Goal: Information Seeking & Learning: Learn about a topic

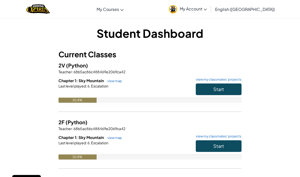
click at [218, 87] on span "Start" at bounding box center [218, 89] width 11 height 6
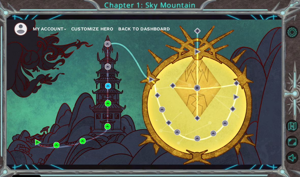
click at [27, 24] on img at bounding box center [21, 29] width 14 height 14
click at [110, 82] on div "My Account Customize Hero Back to Dashboard" at bounding box center [144, 93] width 276 height 146
click at [80, 69] on div "My Account Customize Hero Back to Dashboard" at bounding box center [144, 93] width 276 height 146
click at [43, 27] on button "My Account" at bounding box center [49, 29] width 33 height 8
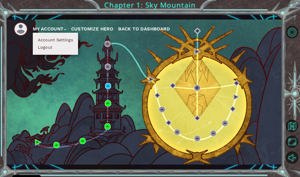
click at [142, 85] on div "My Account Account Settings Logout Customize Hero Back to Dashboard" at bounding box center [144, 93] width 276 height 146
click at [108, 82] on div "My Account Account Settings Logout Customize Hero Back to Dashboard" at bounding box center [144, 93] width 276 height 146
click at [140, 106] on div "My Account Account Settings Logout Customize Hero Back to Dashboard" at bounding box center [144, 93] width 276 height 146
click at [131, 117] on div "My Account Account Settings Logout Customize Hero Back to Dashboard" at bounding box center [144, 93] width 276 height 146
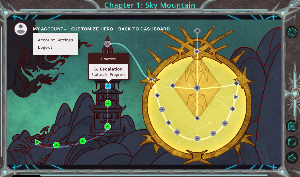
click at [108, 89] on img at bounding box center [108, 86] width 6 height 6
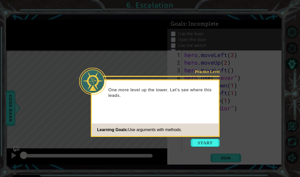
click at [202, 129] on footer "Learning Goals: Use arguments with methods." at bounding box center [155, 130] width 127 height 12
click at [210, 137] on div "Practice Level One more level up the tower. Let's see where this leads. Learnin…" at bounding box center [155, 108] width 129 height 58
click at [199, 146] on button "Start" at bounding box center [204, 143] width 29 height 8
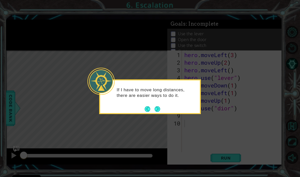
click at [158, 108] on button "Next" at bounding box center [157, 109] width 8 height 8
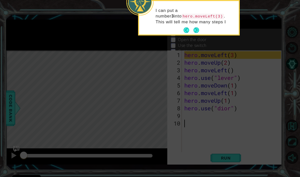
click at [192, 31] on button "Back" at bounding box center [188, 30] width 10 height 6
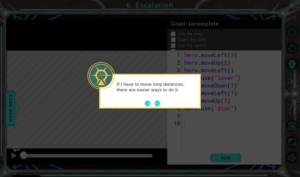
click at [161, 104] on button "Next" at bounding box center [156, 103] width 9 height 9
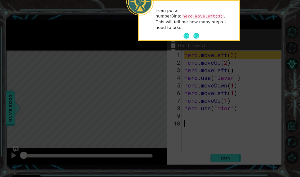
click at [193, 24] on p "I can put a number 3 into hero.moveLeft(3) . This will tell me how many steps I…" at bounding box center [194, 19] width 79 height 23
click at [192, 31] on button "Next" at bounding box center [196, 35] width 9 height 9
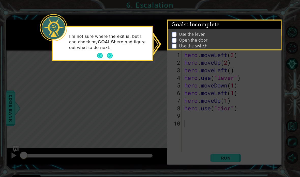
click at [101, 55] on button "Back" at bounding box center [102, 56] width 10 height 6
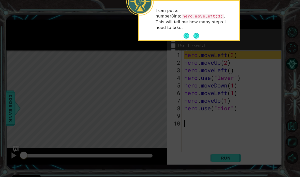
click at [109, 58] on icon at bounding box center [150, 33] width 300 height 287
click at [193, 31] on button "Next" at bounding box center [195, 35] width 9 height 9
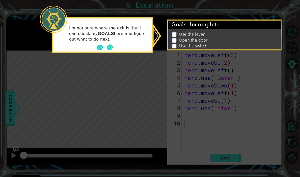
click at [192, 27] on span ": Incomplete" at bounding box center [203, 25] width 33 height 6
click at [111, 50] on button "Next" at bounding box center [109, 47] width 9 height 9
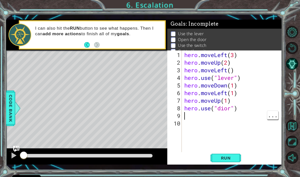
type textarea "hero.use("dior")"
click at [227, 155] on button "Run" at bounding box center [225, 157] width 30 height 11
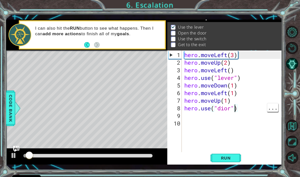
scroll to position [7, 0]
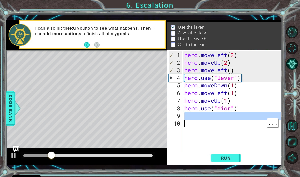
type textarea "hero.use("dior")"
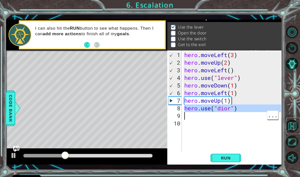
click at [297, 132] on button "Back to Map" at bounding box center [292, 126] width 12 height 12
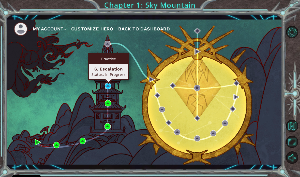
click at [107, 85] on img at bounding box center [108, 86] width 6 height 6
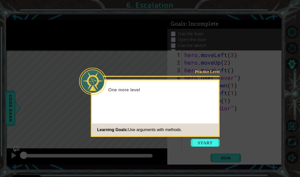
click at [200, 141] on button "Start" at bounding box center [204, 143] width 29 height 8
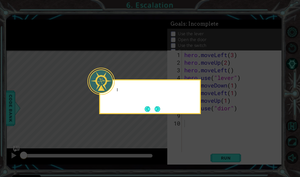
click at [208, 144] on icon at bounding box center [150, 88] width 300 height 177
click at [161, 107] on button "Next" at bounding box center [157, 108] width 7 height 7
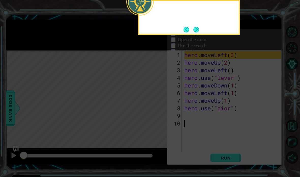
click at [158, 111] on icon at bounding box center [150, 33] width 300 height 287
click at [193, 29] on button "Next" at bounding box center [196, 30] width 6 height 6
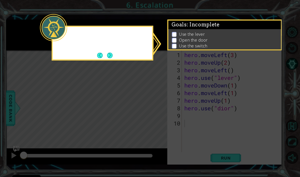
click at [196, 33] on p "Use the lever" at bounding box center [192, 34] width 26 height 6
click at [111, 55] on button "Next" at bounding box center [109, 55] width 9 height 9
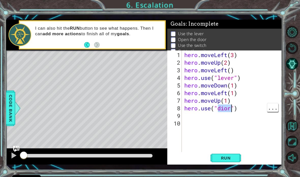
click at [225, 111] on div "hero . moveLeft ( 3 ) hero . moveUp ( 2 ) hero . moveLeft ( ) hero . use ( "lev…" at bounding box center [233, 112] width 100 height 122
click at [222, 106] on div "hero . moveLeft ( 3 ) hero . moveUp ( 2 ) hero . moveLeft ( ) hero . use ( "lev…" at bounding box center [233, 112] width 100 height 122
type textarea "hero.use("door")"
click at [228, 161] on button "Run" at bounding box center [225, 157] width 30 height 11
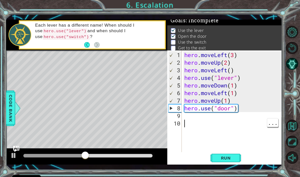
scroll to position [0, 0]
click at [203, 119] on div "hero . moveLeft ( 3 ) hero . moveUp ( 2 ) hero . moveLeft ( ) hero . use ( "lev…" at bounding box center [233, 112] width 100 height 122
click at [247, 117] on div "hero . moveLeft ( 3 ) hero . moveUp ( 2 ) hero . moveLeft ( ) hero . use ( "lev…" at bounding box center [233, 112] width 100 height 122
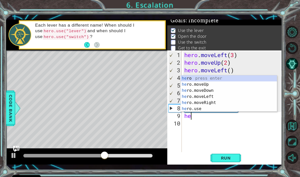
scroll to position [0, 0]
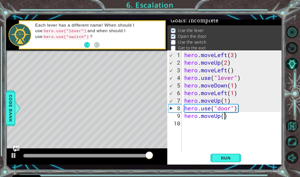
type textarea "hero.moveUp(2)"
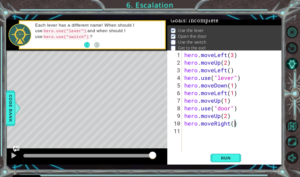
type textarea "hero.moveRight(2)"
click at [249, 126] on div "hero . moveLeft ( 3 ) hero . moveUp ( 2 ) hero . moveLeft ( ) hero . use ( "lev…" at bounding box center [233, 112] width 100 height 122
click at [206, 133] on div "hero . moveLeft ( 3 ) hero . moveUp ( 2 ) hero . moveLeft ( ) hero . use ( "lev…" at bounding box center [233, 112] width 100 height 122
type textarea "hero.usw("switch")"
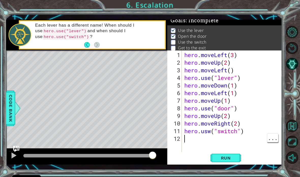
scroll to position [0, 0]
click at [205, 134] on div "hero . moveLeft ( 3 ) hero . moveUp ( 2 ) hero . moveLeft ( ) hero . use ( "lev…" at bounding box center [233, 112] width 100 height 122
click at [209, 131] on div "hero . moveLeft ( 3 ) hero . moveUp ( 2 ) hero . moveLeft ( ) hero . use ( "lev…" at bounding box center [233, 112] width 100 height 122
click at [207, 129] on div "hero . moveLeft ( 3 ) hero . moveUp ( 2 ) hero . moveLeft ( ) hero . use ( "lev…" at bounding box center [233, 112] width 100 height 122
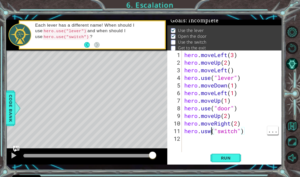
click at [210, 132] on div "hero . moveLeft ( 3 ) hero . moveUp ( 2 ) hero . moveLeft ( ) hero . use ( "lev…" at bounding box center [233, 112] width 100 height 122
click at [210, 131] on div "hero . moveLeft ( 3 ) hero . moveUp ( 2 ) hero . moveLeft ( ) hero . use ( "lev…" at bounding box center [233, 112] width 100 height 122
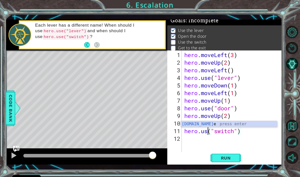
type textarea "hero.use("switch")"
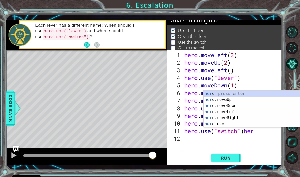
scroll to position [0, 3]
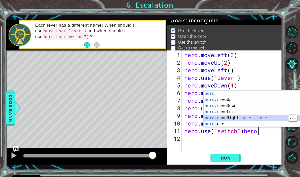
type textarea "hero.use("switch")hero.moveRight(1)"
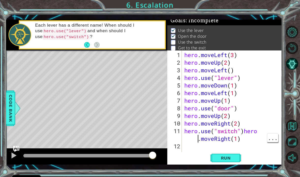
scroll to position [0, 0]
click at [191, 143] on div "hero . moveLeft ( 3 ) hero . moveUp ( 2 ) hero . moveLeft ( ) hero . use ( "lev…" at bounding box center [233, 112] width 100 height 122
type textarea "hero.use("switch")hero.moveRight(1)"
click at [188, 137] on div "hero . moveLeft ( 3 ) hero . moveUp ( 2 ) hero . moveLeft ( ) hero . use ( "lev…" at bounding box center [233, 112] width 100 height 122
click at [189, 139] on div "hero . moveLeft ( 3 ) hero . moveUp ( 2 ) hero . moveLeft ( ) hero . use ( "lev…" at bounding box center [233, 112] width 100 height 122
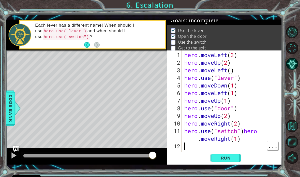
click at [185, 149] on div "hero . moveLeft ( 3 ) hero . moveUp ( 2 ) hero . moveLeft ( ) hero . use ( "lev…" at bounding box center [233, 112] width 100 height 122
type textarea "hero.use("switch")"
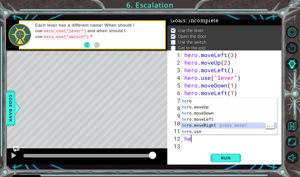
type textarea "hero.moveRight(1)"
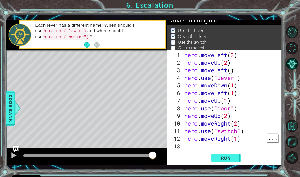
click at [236, 137] on div "hero . moveLeft ( 3 ) hero . moveUp ( 2 ) hero . moveLeft ( ) hero . use ( "lev…" at bounding box center [233, 112] width 100 height 122
click at [235, 140] on div "hero . moveLeft ( 3 ) hero . moveUp ( 2 ) hero . moveLeft ( ) hero . use ( "lev…" at bounding box center [233, 112] width 100 height 122
click at [237, 138] on div "hero . moveLeft ( 3 ) hero . moveUp ( 2 ) hero . moveLeft ( ) hero . use ( "lev…" at bounding box center [233, 112] width 100 height 122
type textarea "hero.moveRight(2)"
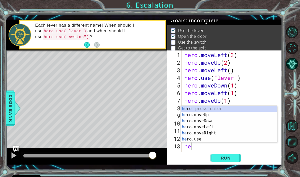
scroll to position [0, 0]
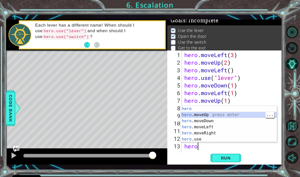
type textarea "hero.moveUp(1)"
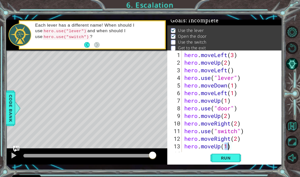
click at [231, 157] on span "Run" at bounding box center [226, 158] width 20 height 5
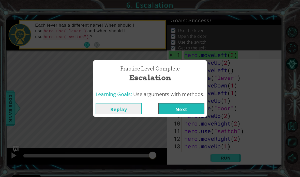
click at [184, 114] on button "Next" at bounding box center [181, 108] width 46 height 11
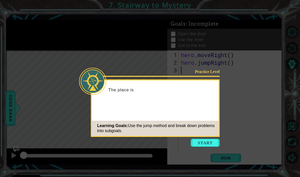
click at [206, 146] on button "Start" at bounding box center [204, 143] width 29 height 8
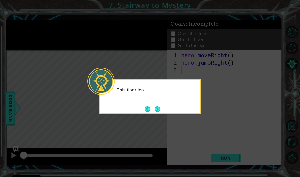
click at [161, 105] on button "Next" at bounding box center [157, 109] width 9 height 9
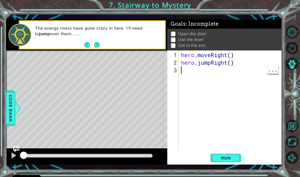
click at [193, 73] on div "hero . moveRight ( ) hero . jumpRight ( )" at bounding box center [231, 112] width 103 height 122
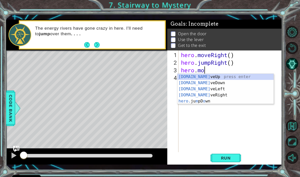
scroll to position [0, 1]
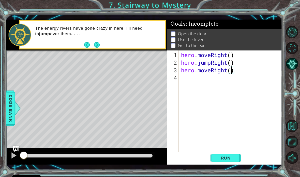
type textarea "hero.moveRight(2)"
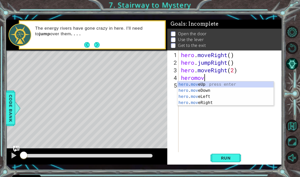
scroll to position [0, 1]
click at [4, 108] on div "1 ההההההההההההההההההההההההההההההההההההההההההההההההההההההההההההההההההההההההההההה…" at bounding box center [150, 88] width 300 height 177
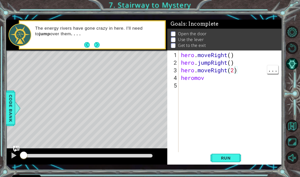
click at [234, 69] on div "hero . moveRight ( ) hero . jumpRight ( ) hero . moveRight ( 2 ) [PERSON_NAME]" at bounding box center [231, 112] width 103 height 122
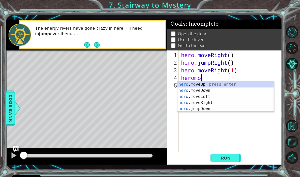
scroll to position [0, 1]
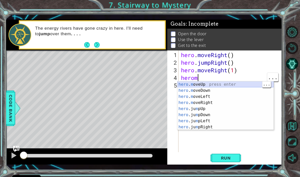
click at [219, 84] on div "hero . m oveUp press enter hero . m oveDown press enter hero . m oveLeft press …" at bounding box center [225, 112] width 96 height 61
type textarea "hero.moveUp(1)"
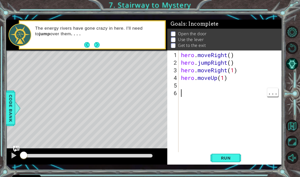
scroll to position [0, 0]
click at [217, 158] on span "Run" at bounding box center [226, 158] width 20 height 5
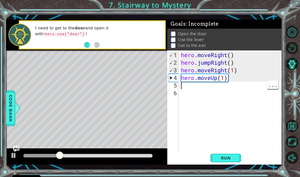
click at [190, 88] on div "hero . moveRight ( ) hero . jumpRight ( ) hero . moveRight ( 1 ) hero . moveUp …" at bounding box center [231, 112] width 103 height 122
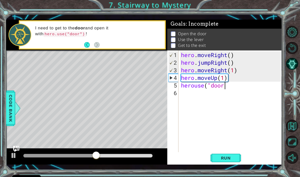
scroll to position [0, 2]
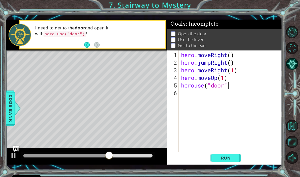
type textarea "herouse("door")"
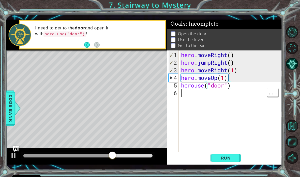
scroll to position [0, 0]
click at [228, 158] on span "Run" at bounding box center [226, 158] width 20 height 5
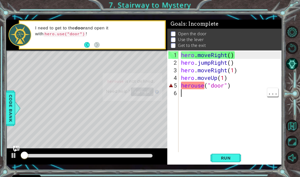
click at [230, 156] on span "Run" at bounding box center [226, 158] width 20 height 5
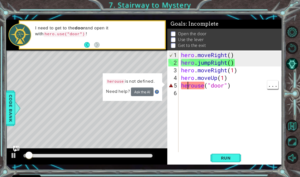
click at [187, 85] on div "hero . moveRight ( ) hero . jumpRight ( ) hero . moveRight ( 1 ) hero . moveUp …" at bounding box center [231, 112] width 103 height 122
click at [195, 86] on div "hero . moveRight ( ) hero . jumpRight ( ) hero . moveRight ( 1 ) hero . moveUp …" at bounding box center [231, 112] width 103 height 122
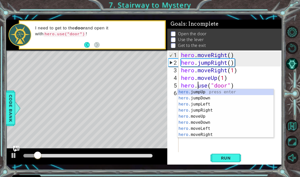
scroll to position [0, 1]
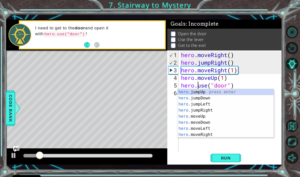
type textarea "hero.use("door")"
click at [229, 154] on button "Run" at bounding box center [225, 157] width 30 height 11
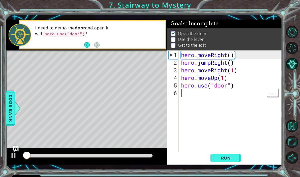
scroll to position [0, 0]
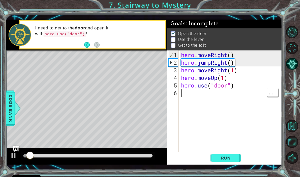
click at [233, 160] on span "Run" at bounding box center [226, 158] width 20 height 5
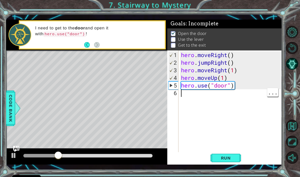
click at [196, 95] on div "hero . moveRight ( ) hero . jumpRight ( ) hero . moveRight ( 1 ) hero . moveUp …" at bounding box center [231, 112] width 103 height 122
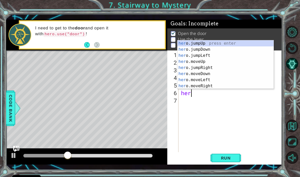
scroll to position [0, 0]
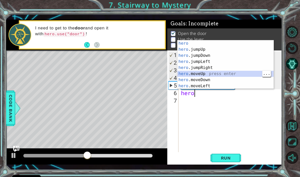
click at [228, 157] on span "Run" at bounding box center [226, 158] width 20 height 5
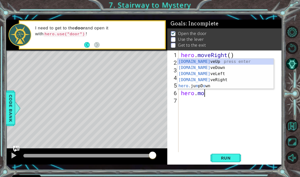
scroll to position [0, 1]
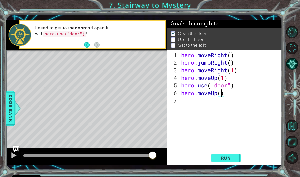
type textarea "hero.moveUp(2)"
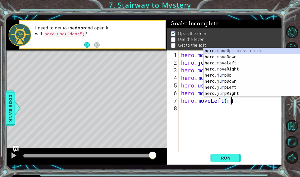
scroll to position [0, 2]
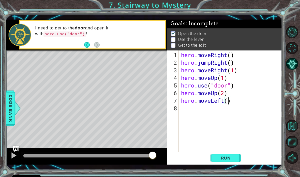
type textarea "hero.moveLeft(1)"
type textarea "hero.use("lever")"
click at [226, 158] on span "Run" at bounding box center [226, 158] width 20 height 5
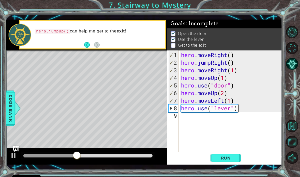
scroll to position [0, 0]
type textarea "hero.moveLeft(1)"
click at [243, 113] on div "hero . moveRight ( ) hero . jumpRight ( ) hero . moveRight ( 1 ) hero . moveUp …" at bounding box center [231, 112] width 103 height 122
click at [187, 116] on div "hero . moveRight ( ) hero . jumpRight ( ) hero . moveRight ( 1 ) hero . moveUp …" at bounding box center [231, 112] width 103 height 122
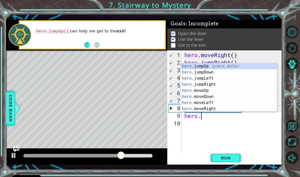
scroll to position [0, 1]
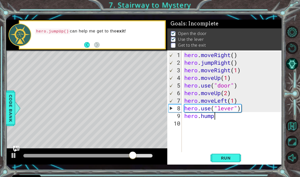
type textarea "hero.humpl"
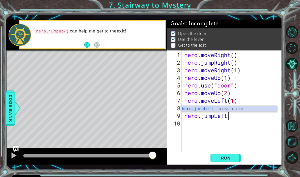
scroll to position [0, 2]
type textarea "hero.jumpLeft()"
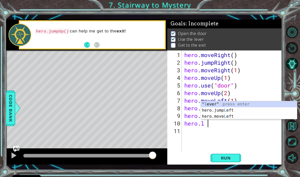
scroll to position [0, 1]
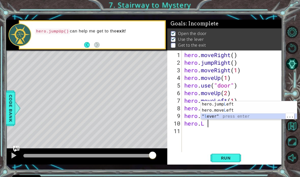
click at [225, 111] on div "hero.jump L eft press enter hero.move L eft press enter " l ever" press enter" at bounding box center [249, 116] width 96 height 30
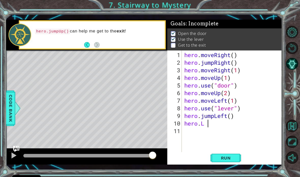
type textarea "hero.moveLeft(1)"
type textarea "hero.moveUp(2)"
click at [181, 139] on div "12" at bounding box center [174, 139] width 13 height 8
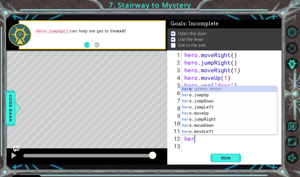
scroll to position [0, 0]
type textarea "h"
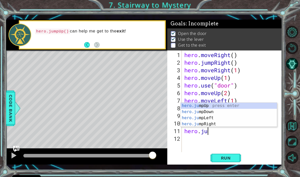
scroll to position [0, 1]
type textarea "hero.jump"
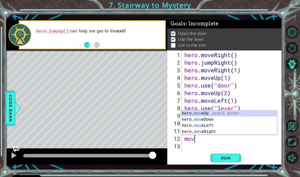
scroll to position [0, 0]
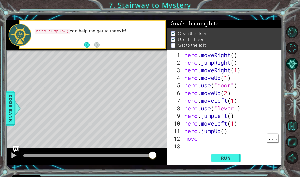
click at [203, 140] on div "hero . moveRight ( ) hero . jumpRight ( ) hero . moveRight ( 1 ) hero . moveUp …" at bounding box center [233, 112] width 100 height 122
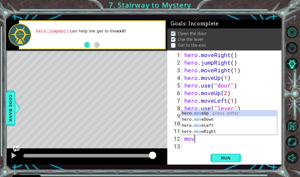
scroll to position [0, 0]
type textarea "m"
type textarea "hero.moveUp(1)"
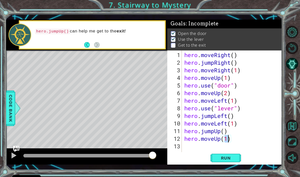
scroll to position [0, 0]
